Goal: Navigation & Orientation: Go to known website

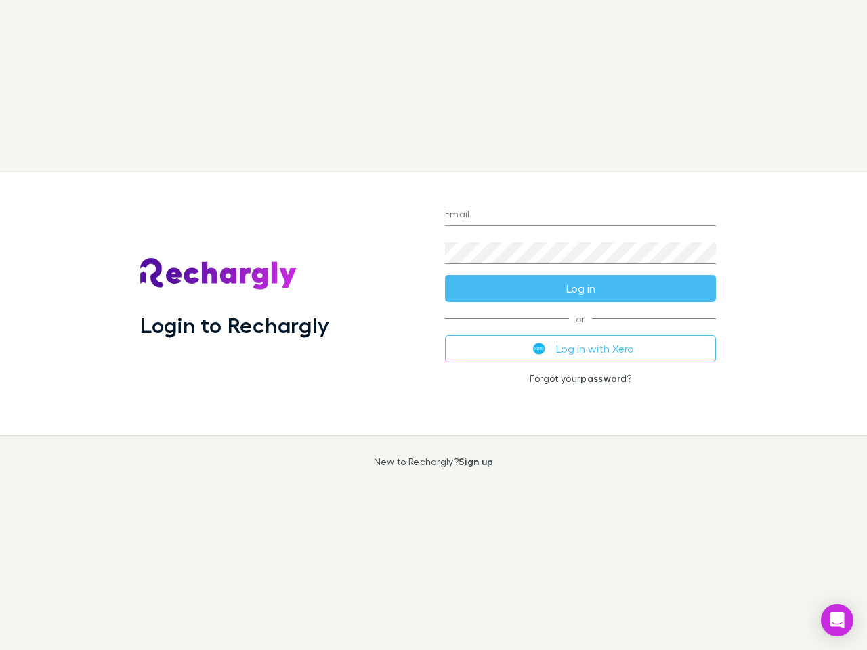
click at [433, 325] on div "Login to Rechargly" at bounding box center [281, 303] width 305 height 263
click at [580, 215] on input "Email" at bounding box center [580, 216] width 271 height 22
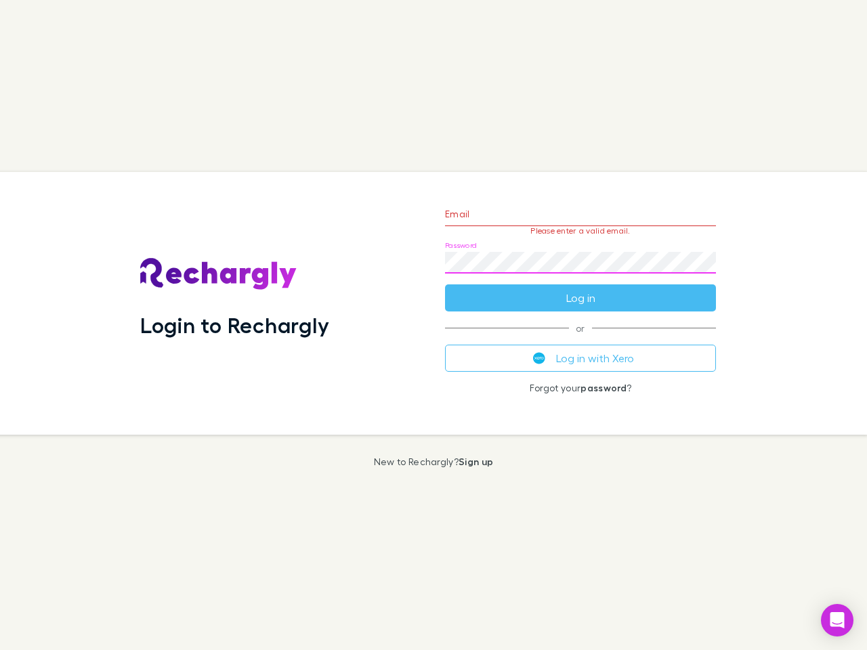
click at [580, 289] on form "Email Please enter a valid email. Password Log in" at bounding box center [580, 253] width 271 height 118
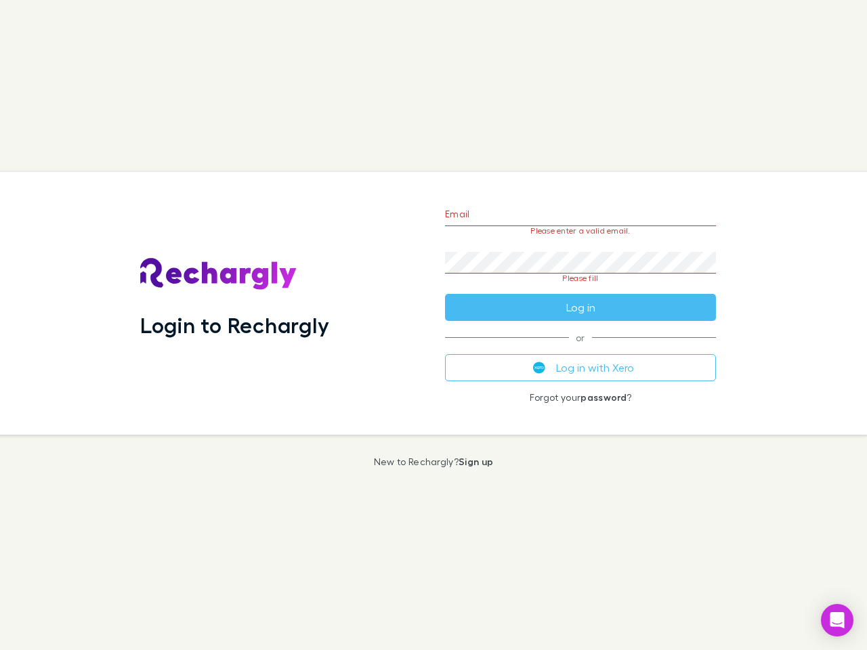
click at [580, 349] on div "Email Please enter a valid email. Password Please fill Log in or Log in with Xe…" at bounding box center [580, 303] width 293 height 263
click at [837, 620] on icon "Open Intercom Messenger" at bounding box center [837, 620] width 14 height 16
